Goal: Task Accomplishment & Management: Use online tool/utility

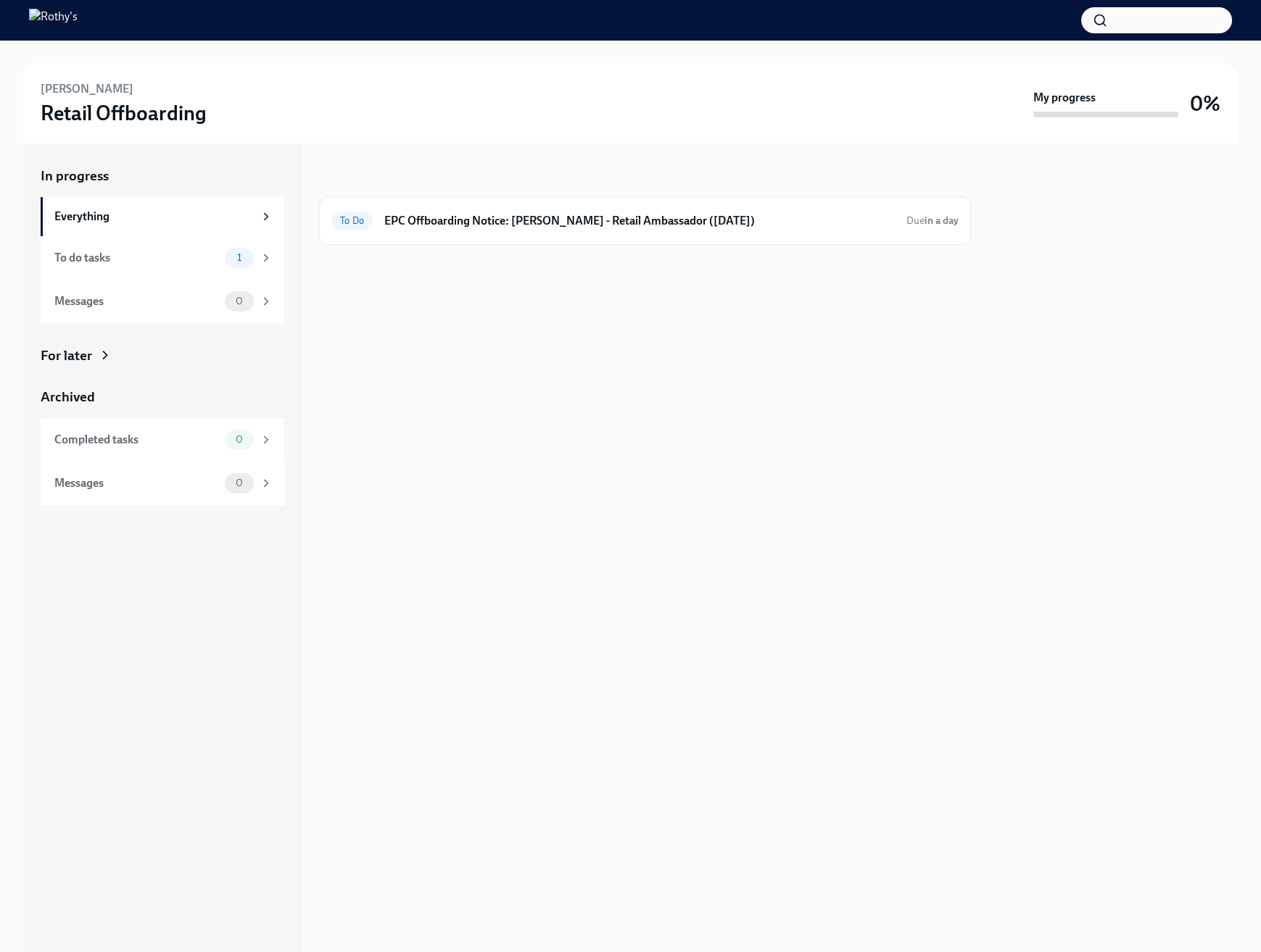
click at [692, 527] on div "In progress To Do EPC Offboarding Notice: [PERSON_NAME] - Retail Ambassador ([D…" at bounding box center [645, 547] width 652 height 809
click at [602, 229] on div "To Do EPC Offboarding Notice: [PERSON_NAME] - Retail Ambassador ([DATE]) Due in…" at bounding box center [645, 222] width 627 height 23
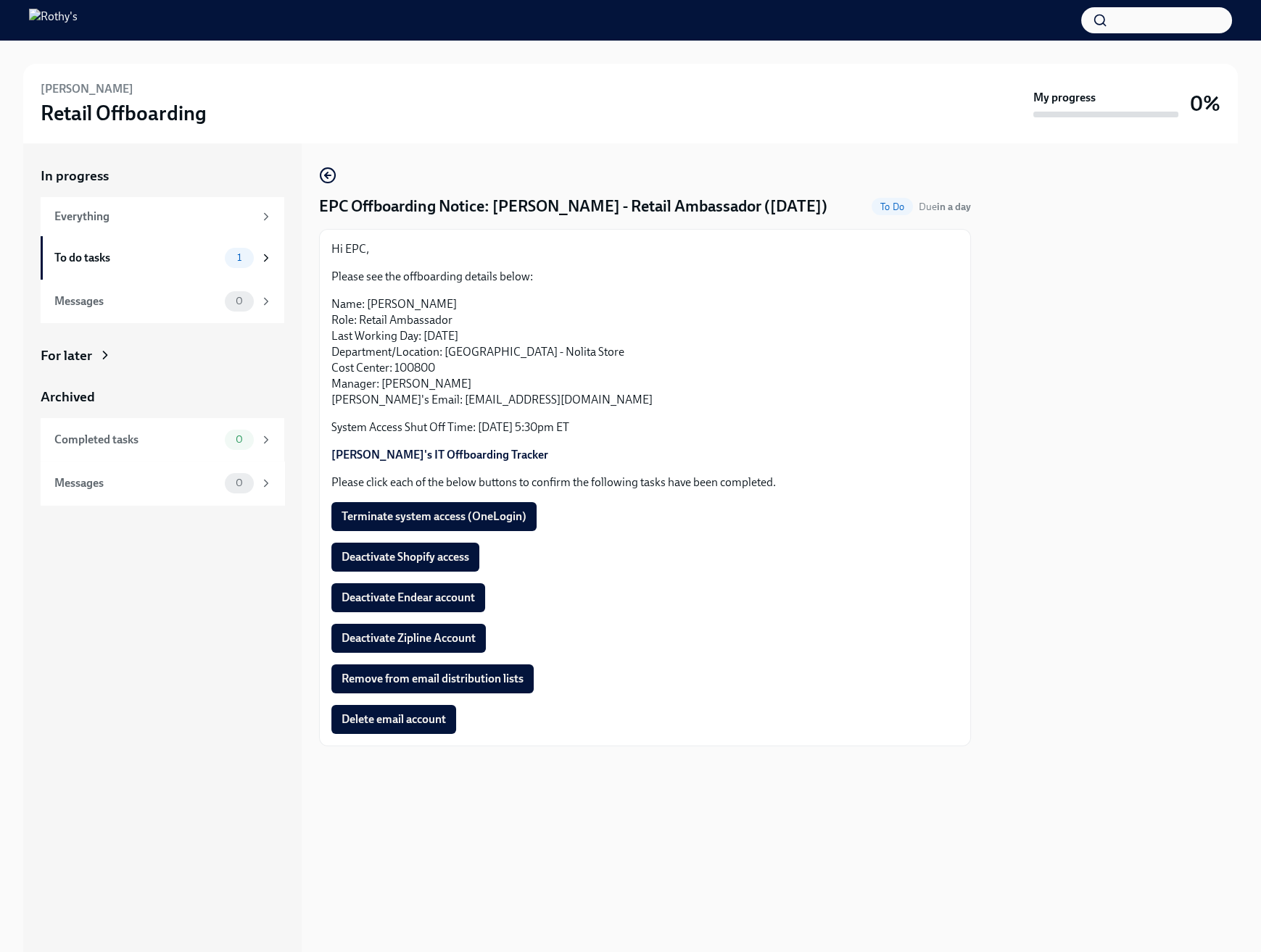
click at [634, 491] on div "Hi EPC, Please see the offboarding details below: Name: [PERSON_NAME] Role: Ret…" at bounding box center [645, 487] width 627 height 492
click at [438, 558] on span "Deactivate Shopify access" at bounding box center [405, 557] width 128 height 15
click at [419, 594] on span "Deactivate Endear account" at bounding box center [408, 597] width 133 height 15
click at [507, 517] on span "Terminate system access (OneLogin)" at bounding box center [434, 517] width 185 height 15
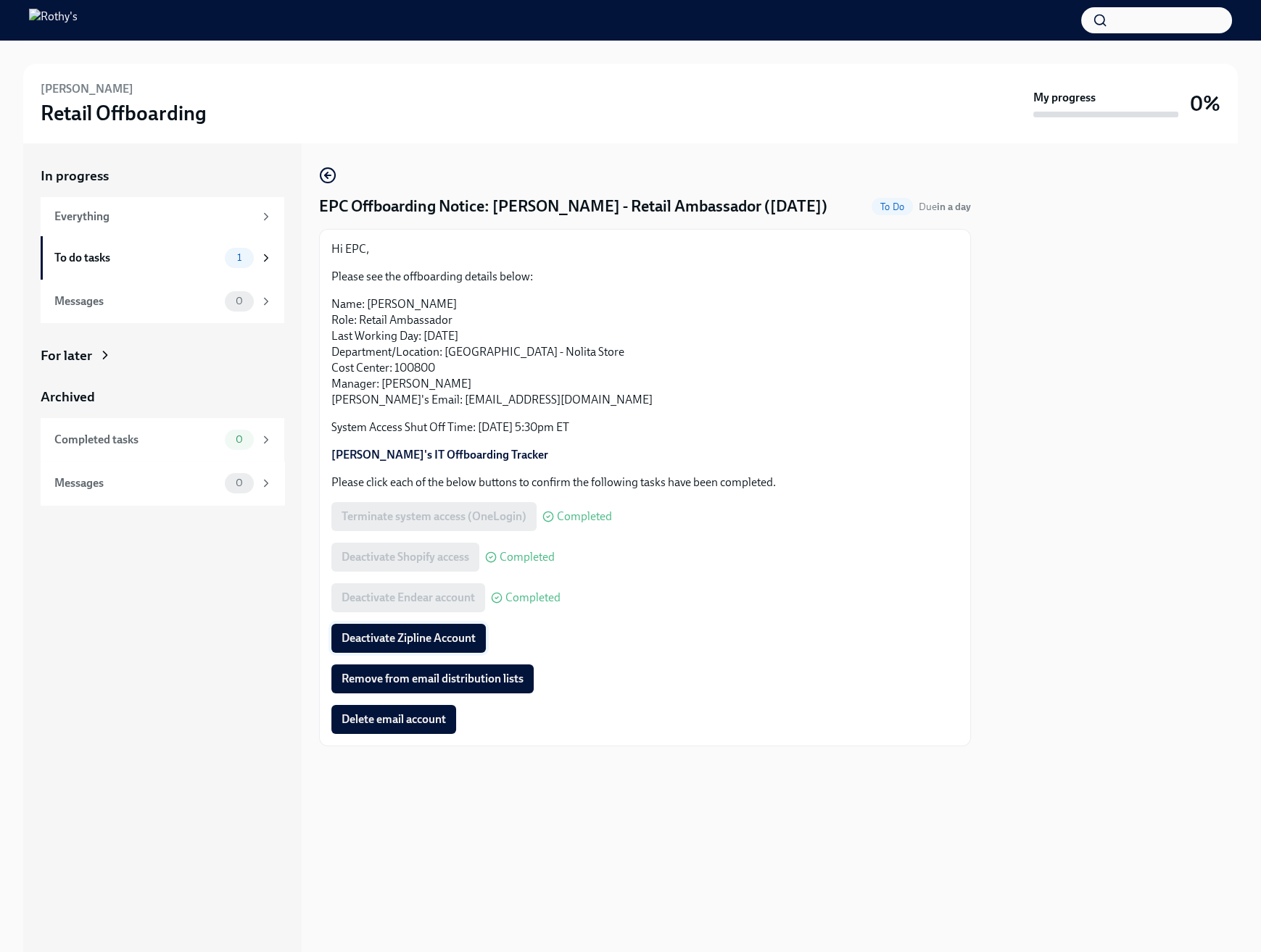
click at [415, 648] on button "Deactivate Zipline Account" at bounding box center [408, 638] width 154 height 29
click at [531, 416] on div "Hi EPC, Please see the offboarding details below: Name: [PERSON_NAME] Role: Ret…" at bounding box center [645, 352] width 627 height 222
click at [461, 669] on button "Remove from email distribution lists" at bounding box center [432, 679] width 202 height 29
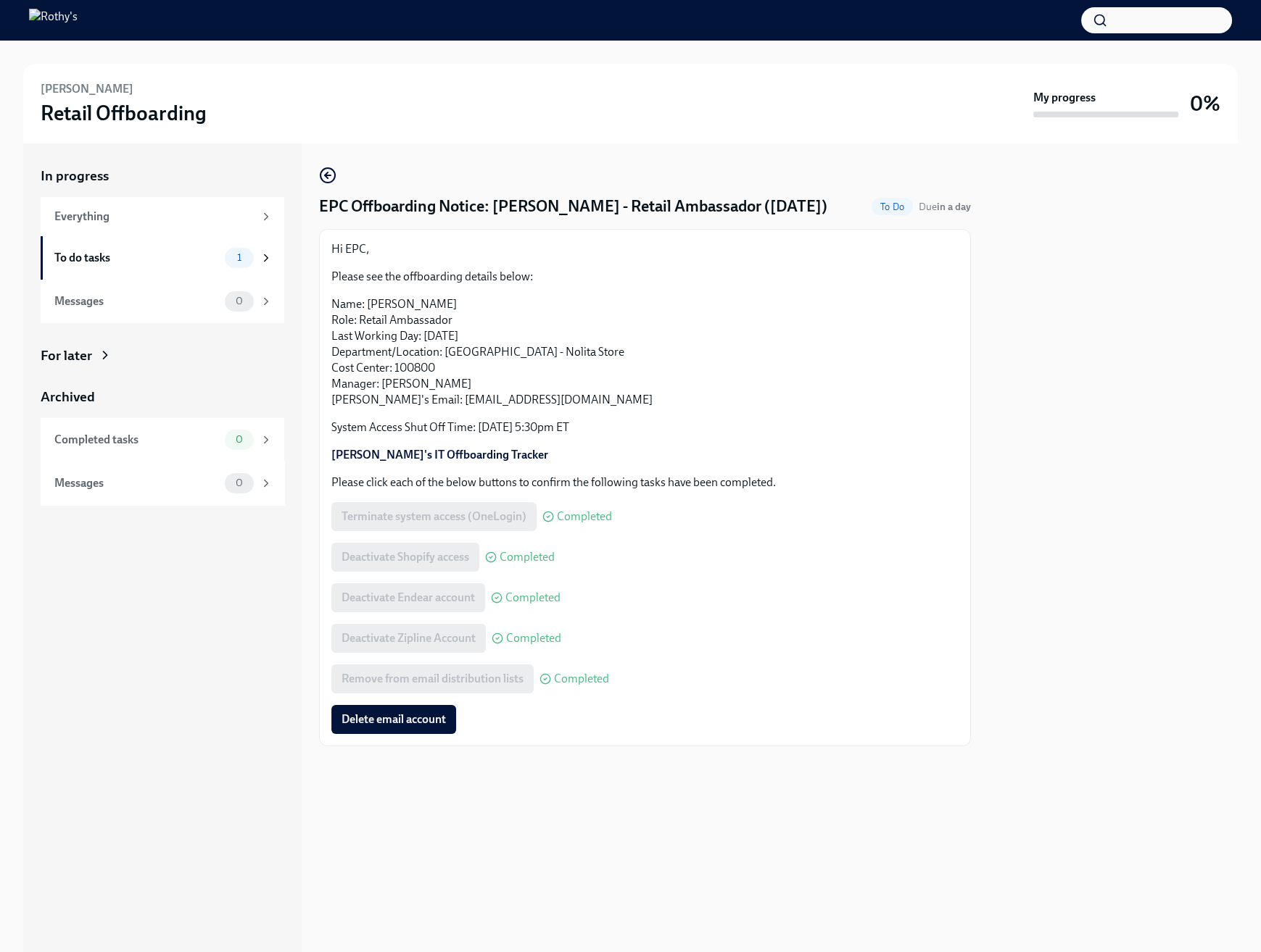
click at [750, 416] on div "Hi EPC, Please see the offboarding details below: Name: [PERSON_NAME] Role: Ret…" at bounding box center [645, 352] width 627 height 222
